Goal: Task Accomplishment & Management: Manage account settings

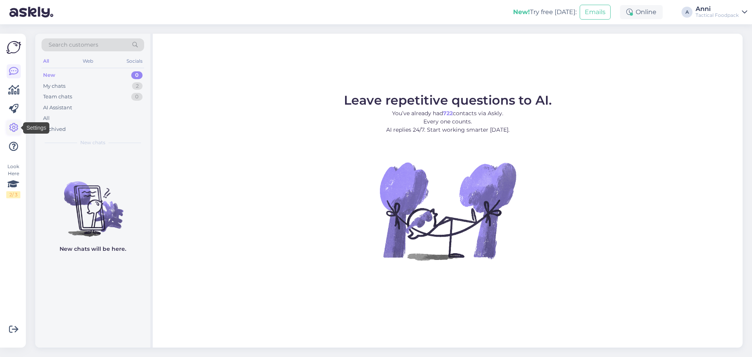
click at [14, 127] on icon at bounding box center [13, 127] width 9 height 9
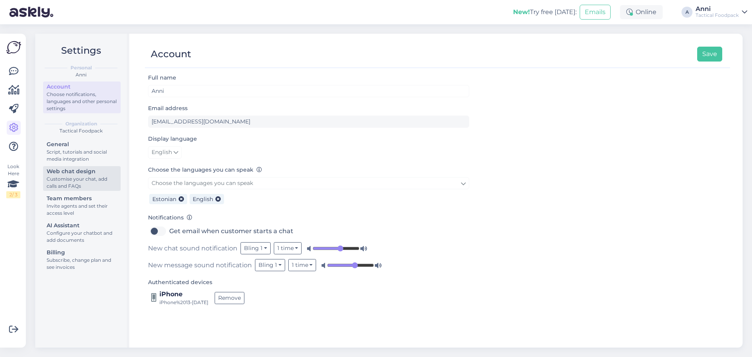
click at [83, 172] on div "Web chat design" at bounding box center [82, 171] width 71 height 8
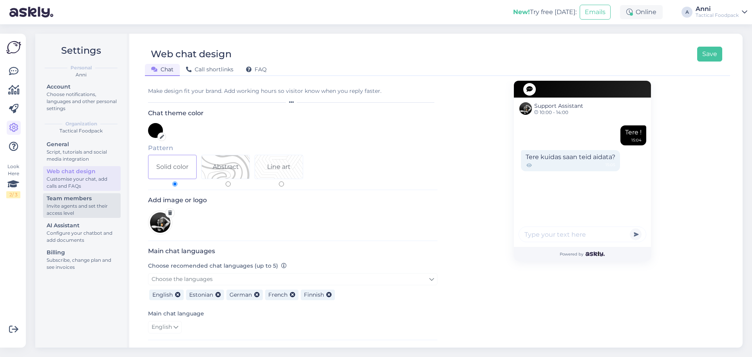
click at [80, 201] on div "Team members" at bounding box center [82, 198] width 71 height 8
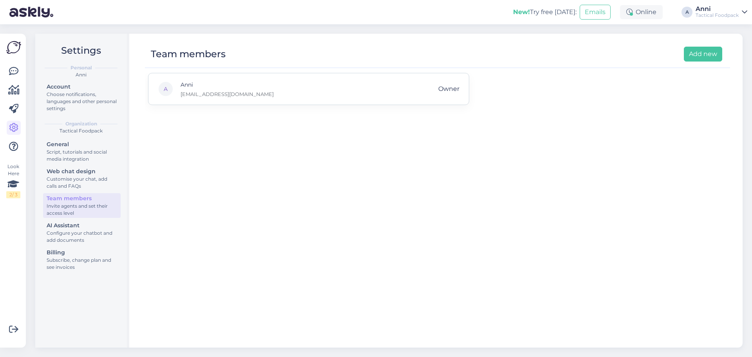
click at [384, 92] on div "A Anni [EMAIL_ADDRESS][DOMAIN_NAME] Owner" at bounding box center [308, 89] width 321 height 32
click at [76, 110] on div "Choose notifications, languages and other personal settings" at bounding box center [82, 101] width 71 height 21
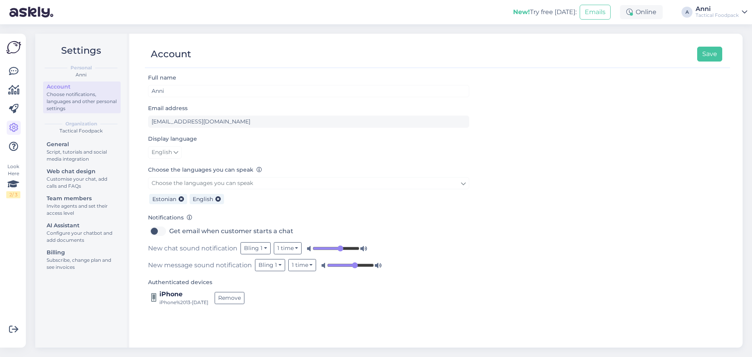
click at [7, 47] on img at bounding box center [13, 47] width 15 height 15
click at [16, 69] on icon at bounding box center [13, 71] width 9 height 9
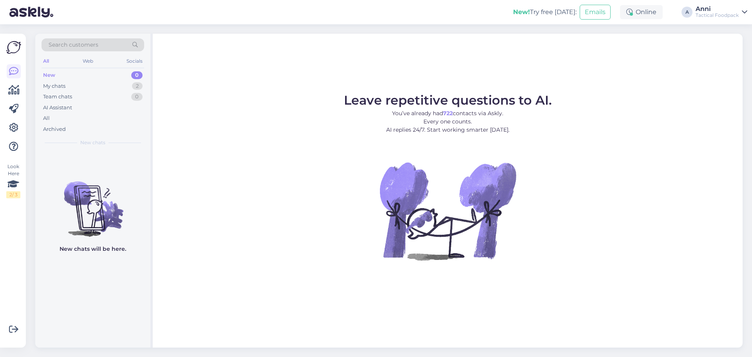
click at [740, 11] on link "Anni Tactical Foodpack" at bounding box center [722, 12] width 52 height 13
click at [670, 64] on div "Log out" at bounding box center [696, 67] width 104 height 14
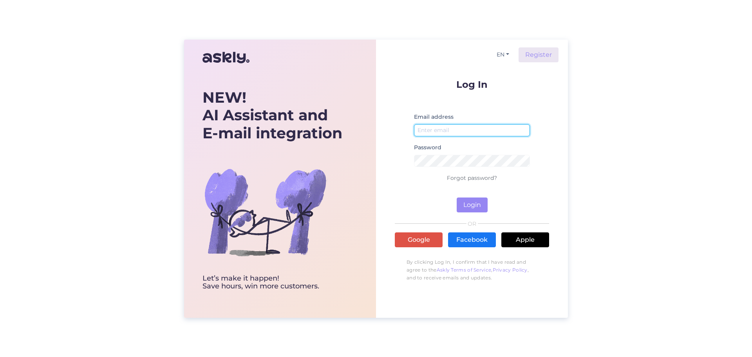
type input "[EMAIL_ADDRESS][DOMAIN_NAME]"
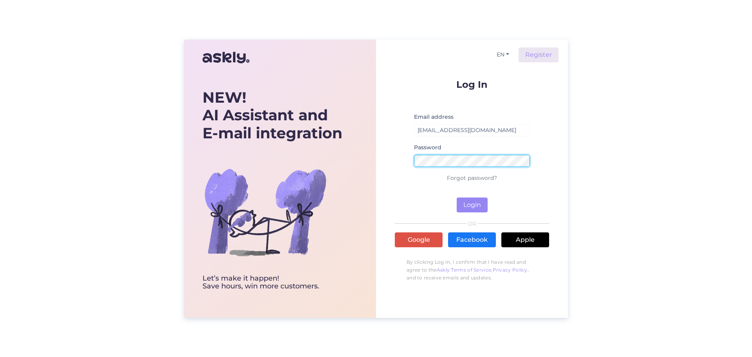
click at [397, 148] on form "Log In Email address [EMAIL_ADDRESS][DOMAIN_NAME] Password Forgot password? Log…" at bounding box center [472, 146] width 154 height 133
click at [520, 197] on form "Log In Email address [EMAIL_ADDRESS][DOMAIN_NAME] Password Forgot password? Log…" at bounding box center [472, 146] width 154 height 133
click at [418, 188] on form "Log In Email address [EMAIL_ADDRESS][DOMAIN_NAME] Password Forgot password? Log…" at bounding box center [472, 146] width 154 height 133
click at [410, 189] on form "Log In Email address [EMAIL_ADDRESS][DOMAIN_NAME] Password Forgot password? Log…" at bounding box center [472, 146] width 154 height 133
click at [487, 177] on link "Forgot password?" at bounding box center [472, 177] width 50 height 7
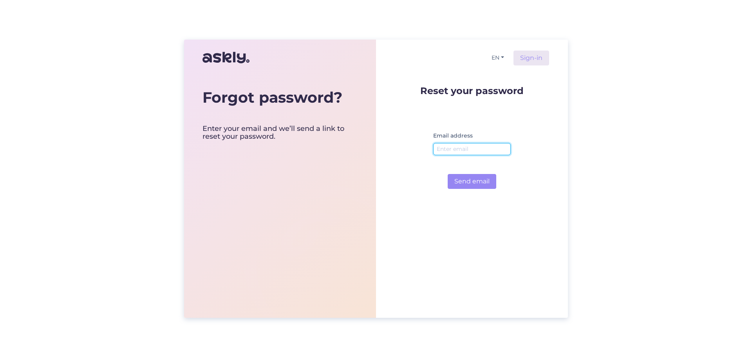
click at [463, 147] on input "email" at bounding box center [472, 149] width 78 height 12
type input "[EMAIL_ADDRESS][DOMAIN_NAME]"
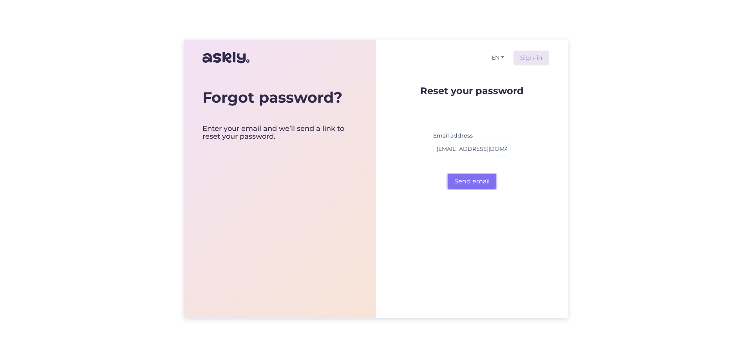
click at [466, 178] on button "Send email" at bounding box center [472, 181] width 49 height 15
click at [532, 62] on link "Sign-in" at bounding box center [532, 58] width 36 height 15
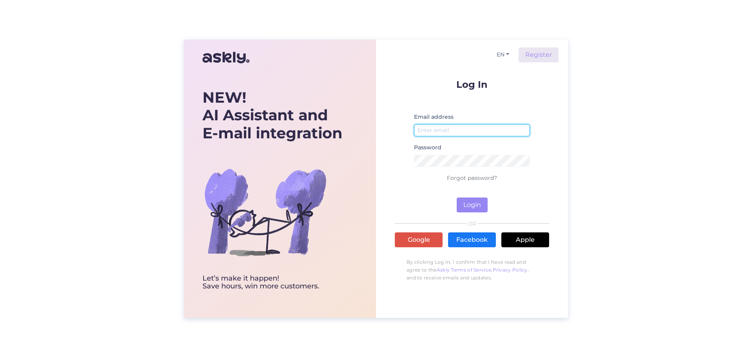
type input "[EMAIL_ADDRESS][DOMAIN_NAME]"
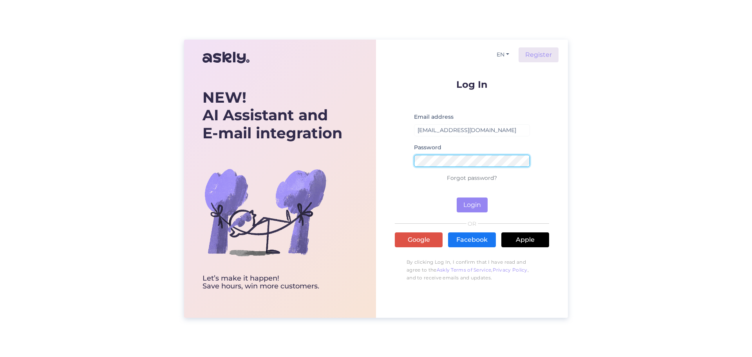
click at [389, 163] on div "EN Register Log In Email address info@tacticalfoodpack.com Password Forgot pass…" at bounding box center [472, 179] width 192 height 278
click at [400, 194] on form "Log In Email address info@tacticalfoodpack.com Password Forgot password? Login" at bounding box center [472, 146] width 154 height 133
click at [469, 202] on button "Login" at bounding box center [472, 204] width 31 height 15
